Goal: Task Accomplishment & Management: Use online tool/utility

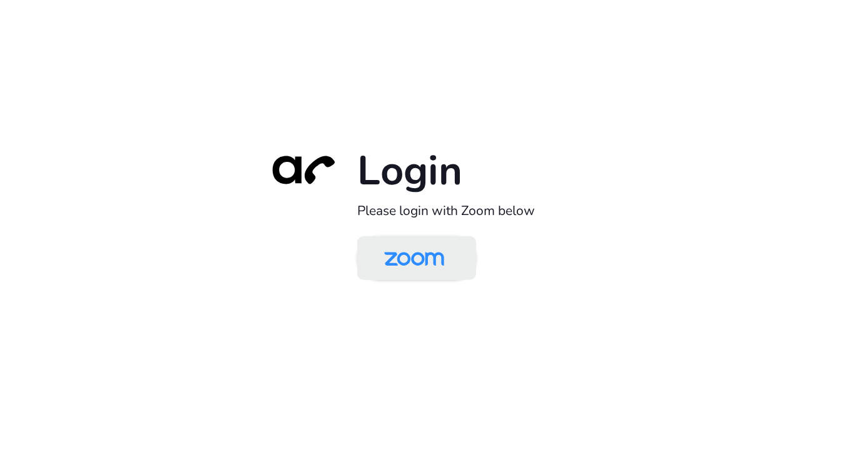
click at [421, 264] on img at bounding box center [414, 259] width 86 height 41
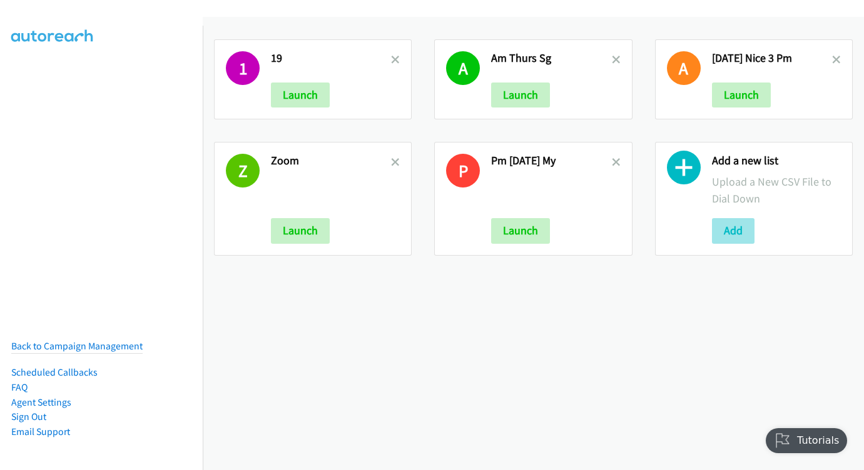
click at [733, 234] on button "Add" at bounding box center [733, 230] width 43 height 25
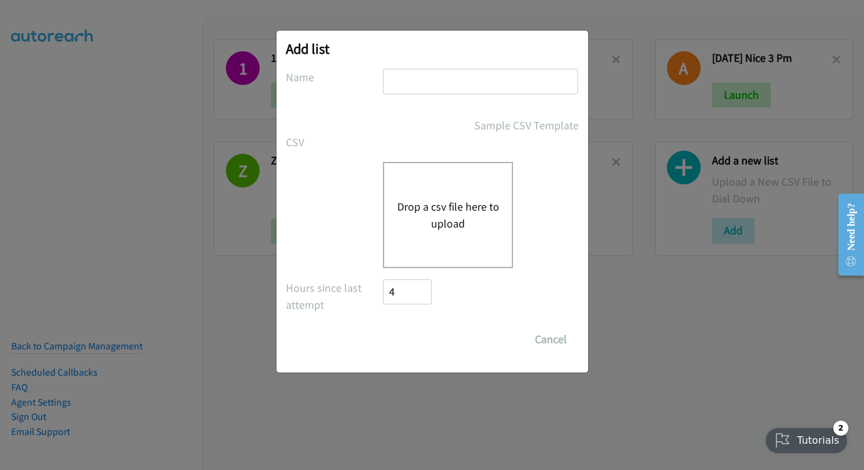
click at [480, 78] on input "text" at bounding box center [480, 82] width 195 height 26
type input "alcatel - ph"
click at [457, 186] on div "Drop a csv file here to upload" at bounding box center [448, 215] width 130 height 106
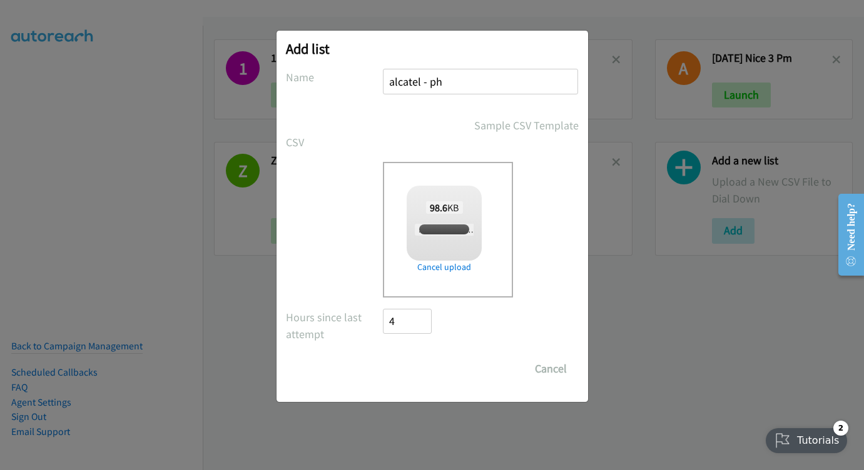
checkbox input "true"
click at [440, 372] on input "Save List" at bounding box center [416, 369] width 66 height 25
